Goal: Information Seeking & Learning: Find specific page/section

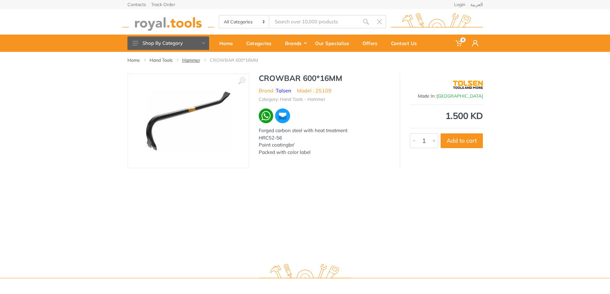
click at [196, 61] on link "Hammer" at bounding box center [191, 60] width 18 height 6
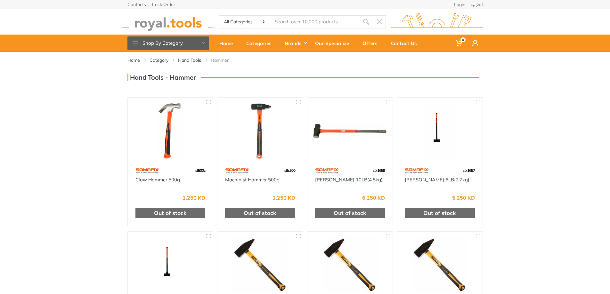
click at [319, 18] on input "Site search" at bounding box center [314, 21] width 90 height 13
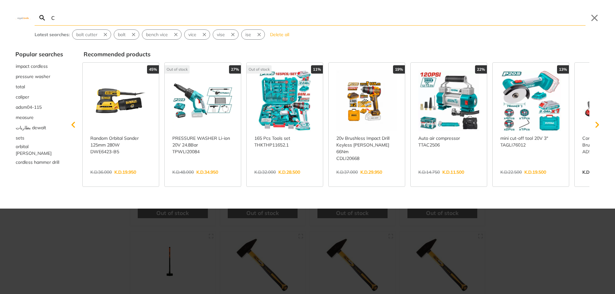
type input "CR"
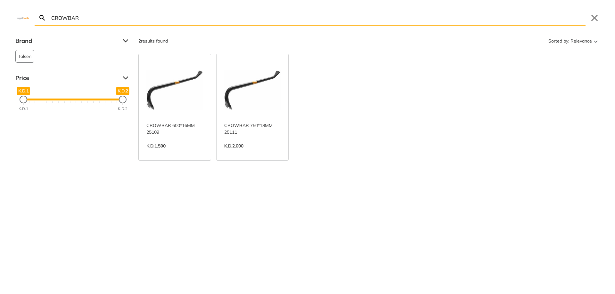
type input "CROWBAR"
click at [180, 153] on link "View more →" at bounding box center [174, 153] width 57 height 0
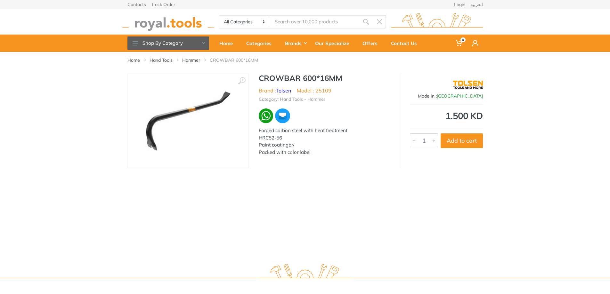
type input "CROWBAR"
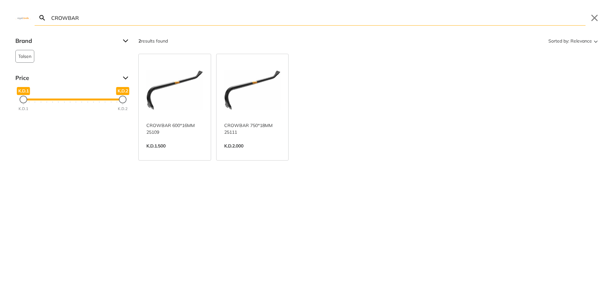
click at [165, 153] on link "View more →" at bounding box center [174, 153] width 57 height 0
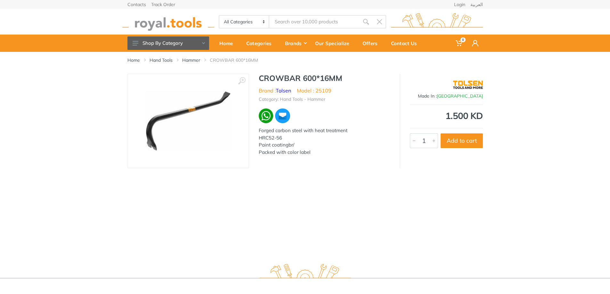
type input "CROWBAR"
